Goal: Transaction & Acquisition: Purchase product/service

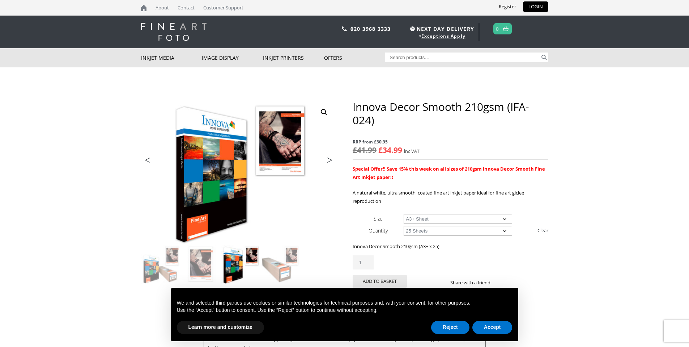
select select "a3-sheet-2"
select select "25-sheets"
click at [442, 324] on button "Reject" at bounding box center [450, 327] width 38 height 13
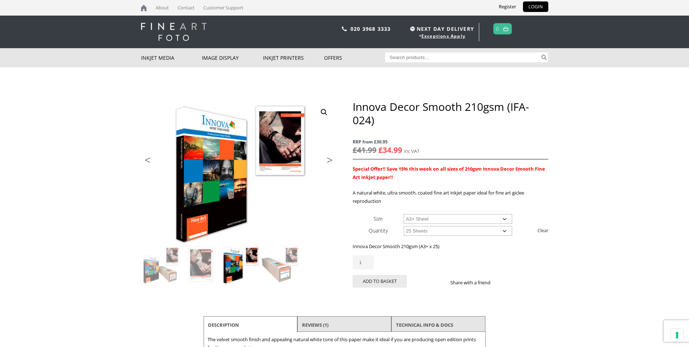
click at [505, 219] on select "Choose an option A4 Sheet A3 Sheet A3+ Sheet A2 Sheet" at bounding box center [458, 219] width 109 height 10
click at [404, 214] on select "Choose an option A4 Sheet A3 Sheet A3+ Sheet A2 Sheet" at bounding box center [458, 219] width 109 height 10
click at [504, 219] on select "Choose an option A4 Sheet A3 Sheet A3+ Sheet A2 Sheet" at bounding box center [458, 219] width 109 height 10
click at [404, 214] on select "Choose an option A4 Sheet A3 Sheet A3+ Sheet A2 Sheet" at bounding box center [458, 219] width 109 height 10
click at [505, 216] on select "Choose an option A4 Sheet A3 Sheet A3+ Sheet A2 Sheet" at bounding box center [458, 219] width 109 height 10
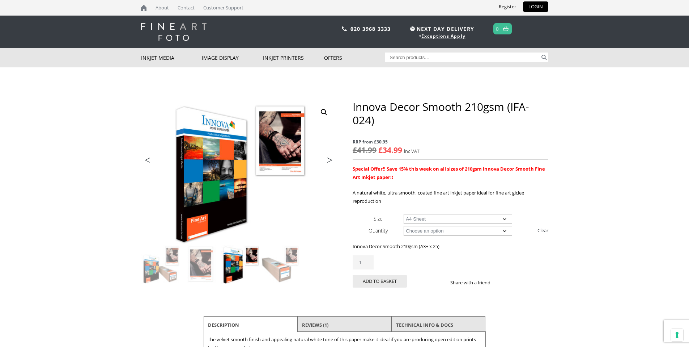
click at [404, 214] on select "Choose an option A4 Sheet A3 Sheet A3+ Sheet A2 Sheet" at bounding box center [458, 219] width 109 height 10
select select "a4-sheet"
click at [617, 192] on body "NEXT DAY DELIVERY * Exceptions Apply About Contact Customer Support Register LO…" at bounding box center [344, 173] width 689 height 347
